Goal: Ask a question

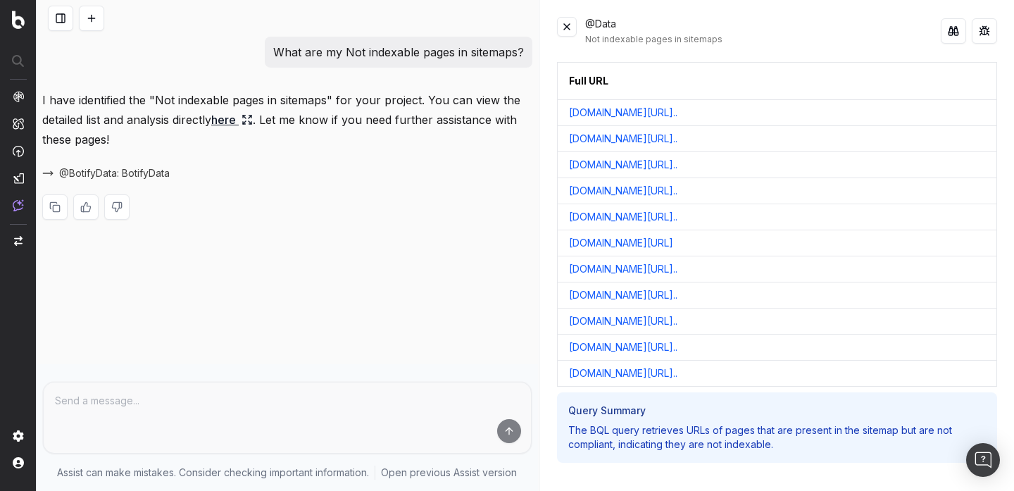
scroll to position [108, 0]
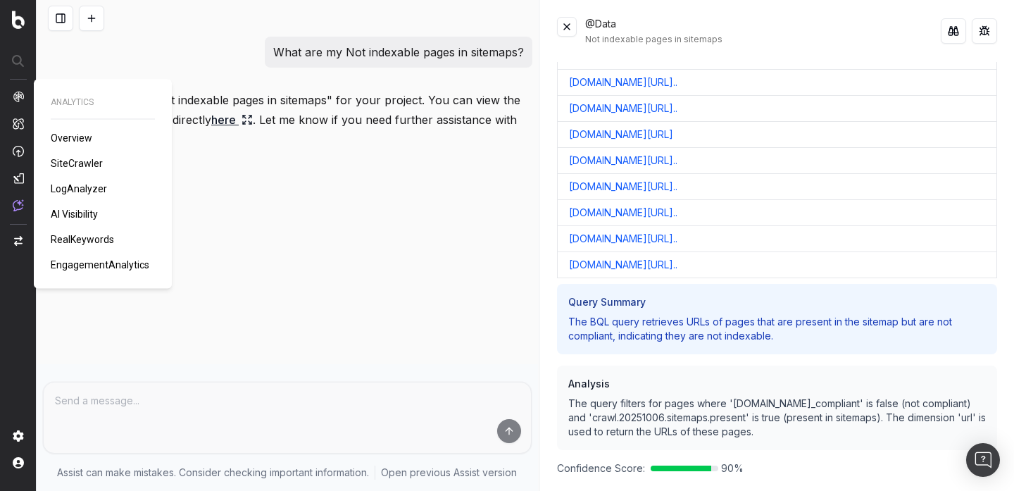
click at [55, 17] on button at bounding box center [60, 18] width 25 height 25
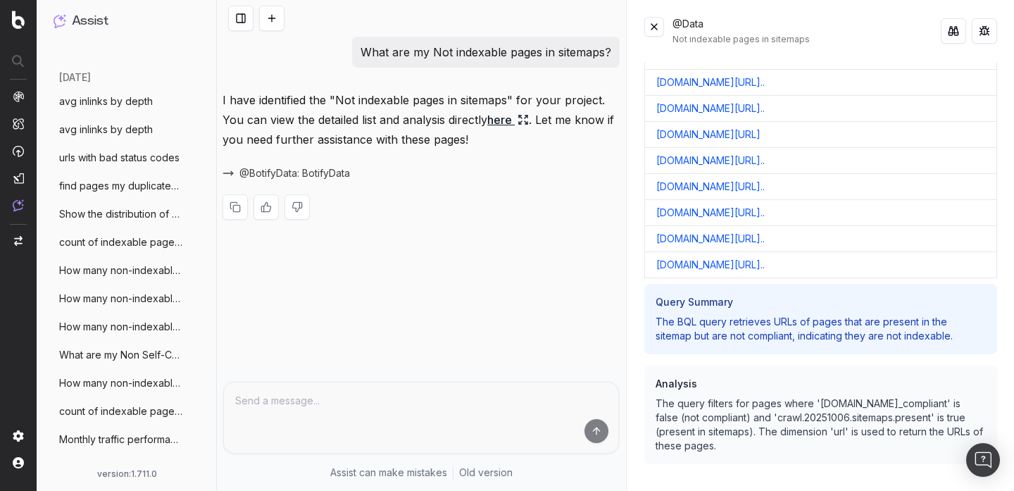
scroll to position [256, 0]
click at [273, 17] on button at bounding box center [271, 18] width 25 height 25
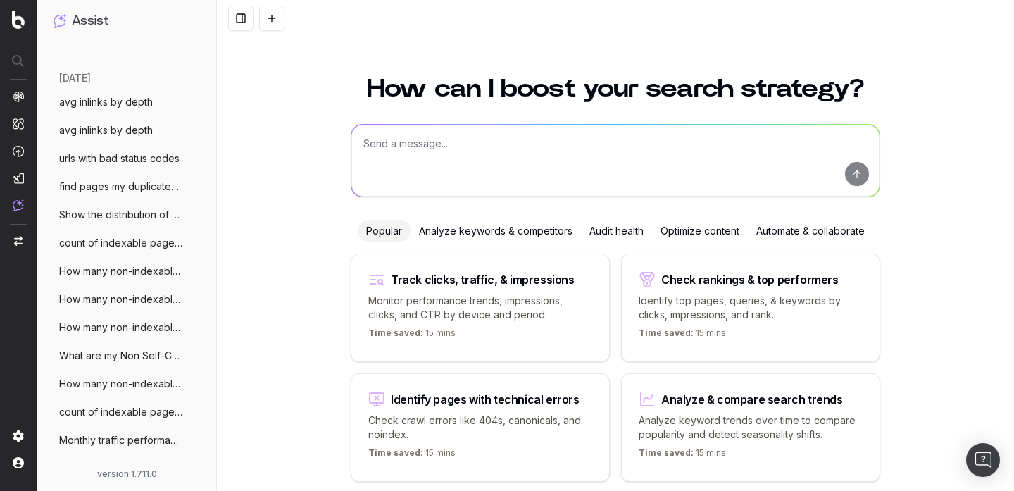
scroll to position [56, 0]
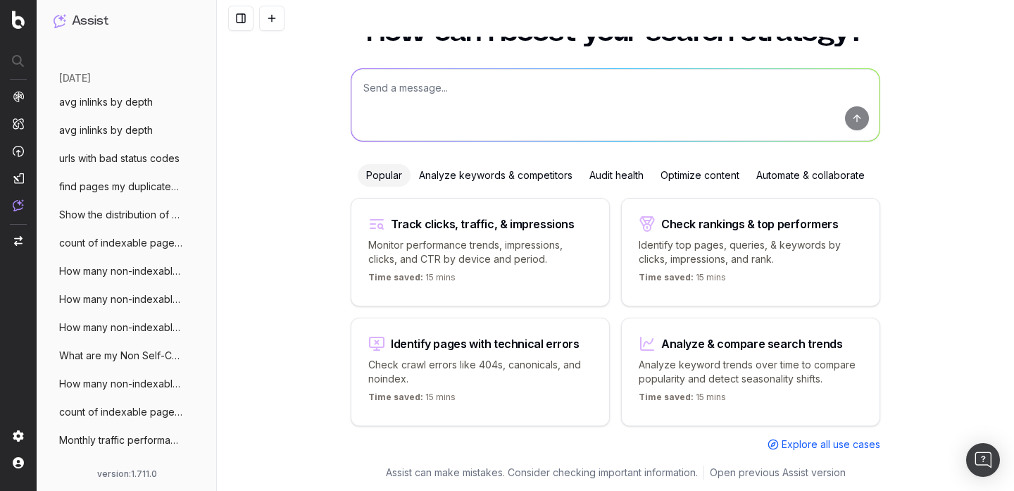
click at [380, 91] on textarea at bounding box center [615, 105] width 528 height 72
type textarea "@BotifyKnowledge"
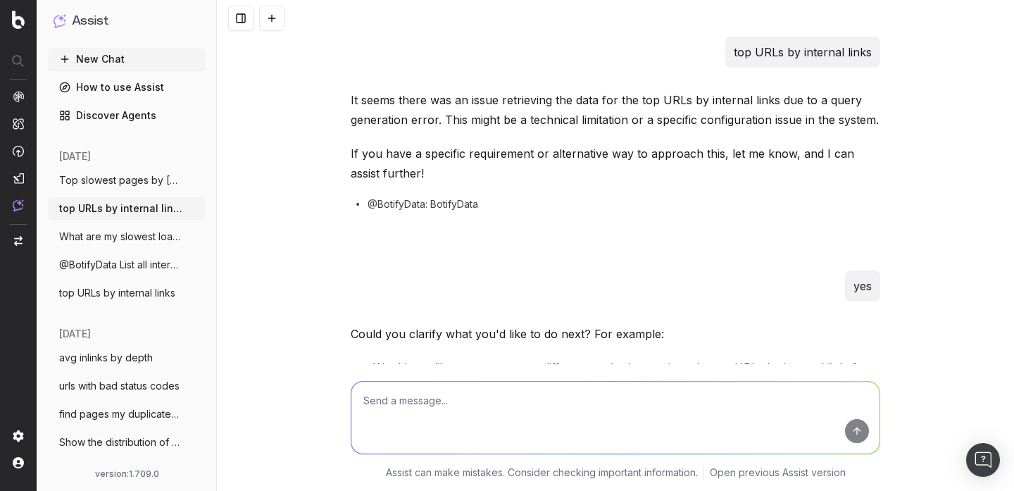
scroll to position [349, 0]
